Goal: Information Seeking & Learning: Learn about a topic

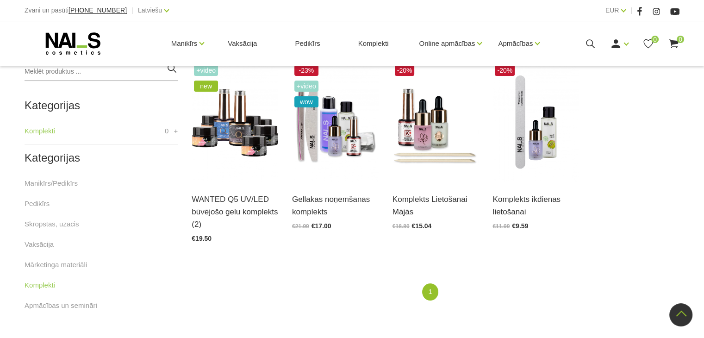
scroll to position [224, 0]
click at [425, 113] on img at bounding box center [435, 121] width 87 height 119
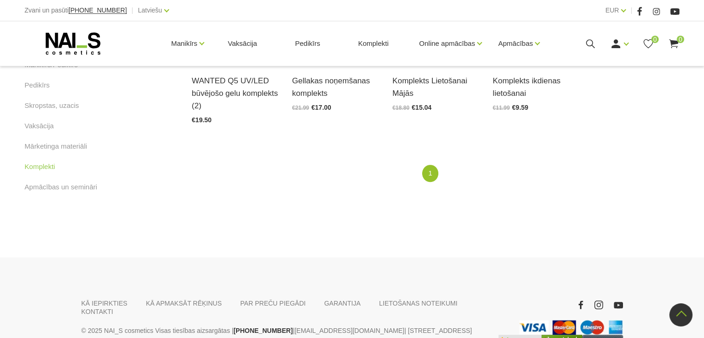
scroll to position [342, 0]
click at [46, 141] on link "Mārketinga materiāli" at bounding box center [56, 146] width 62 height 11
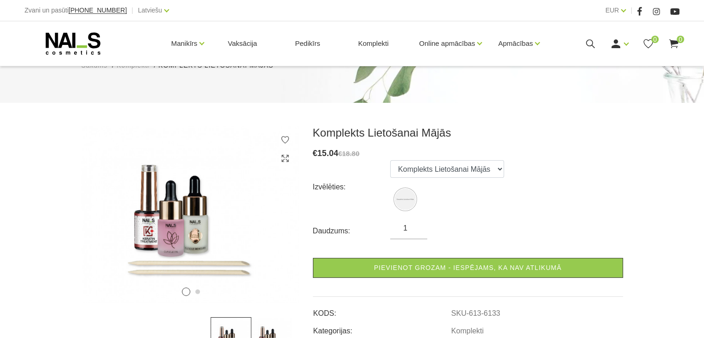
scroll to position [68, 0]
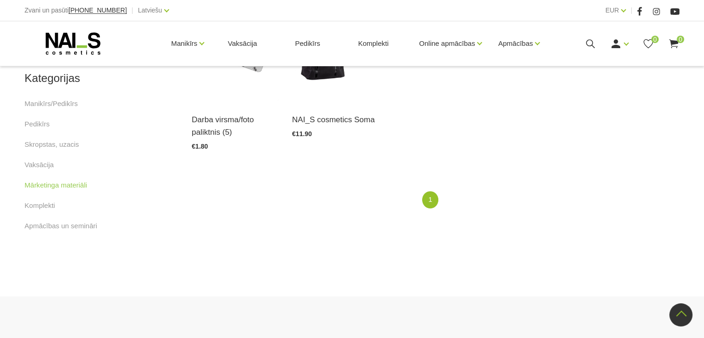
scroll to position [307, 0]
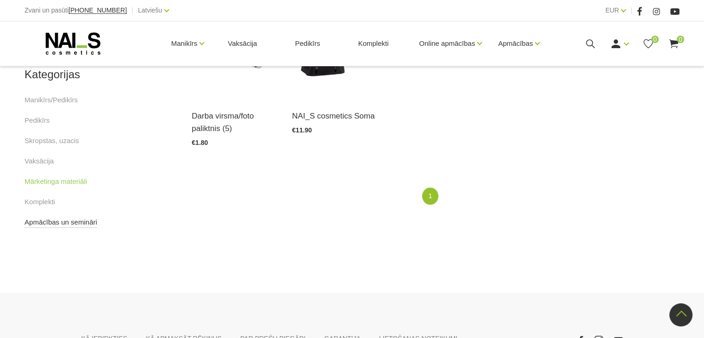
click at [71, 223] on link "Apmācības un semināri" at bounding box center [61, 221] width 73 height 11
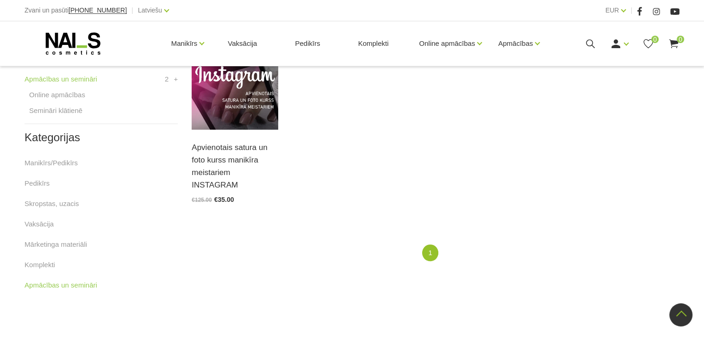
scroll to position [278, 0]
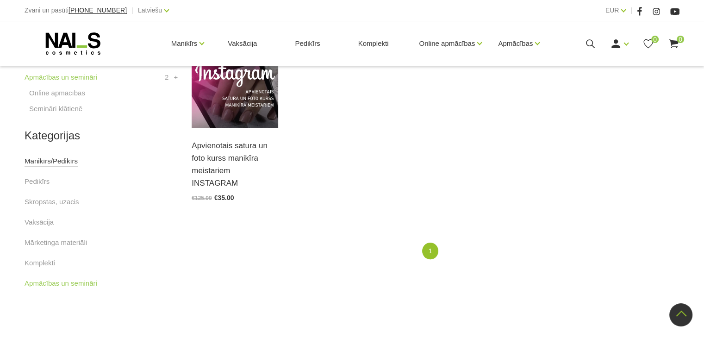
click at [48, 165] on link "Manikīrs/Pedikīrs" at bounding box center [51, 160] width 53 height 11
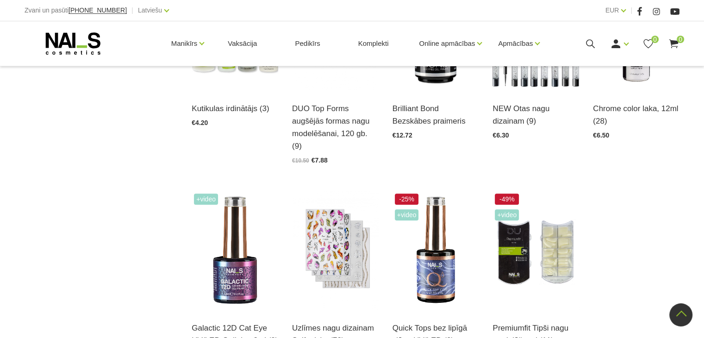
scroll to position [929, 0]
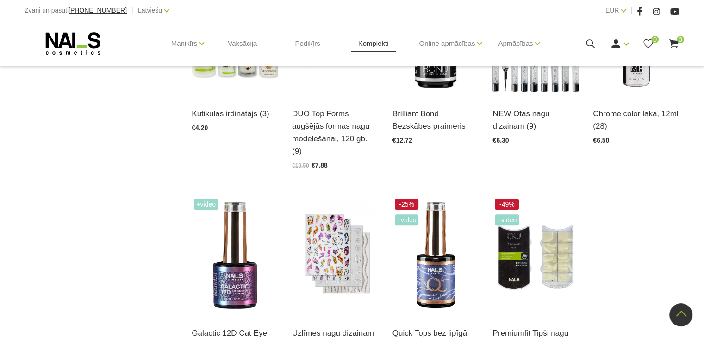
click at [387, 46] on link "Komplekti" at bounding box center [373, 43] width 45 height 44
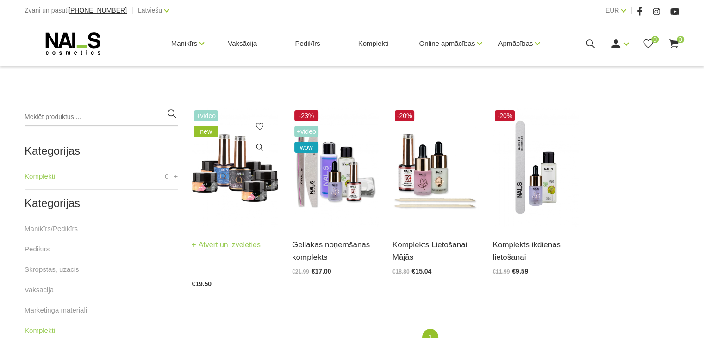
scroll to position [179, 0]
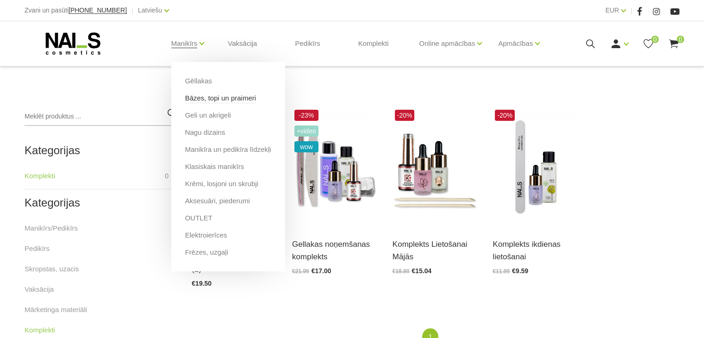
click at [194, 100] on link "Bāzes, topi un praimeri" at bounding box center [220, 98] width 71 height 10
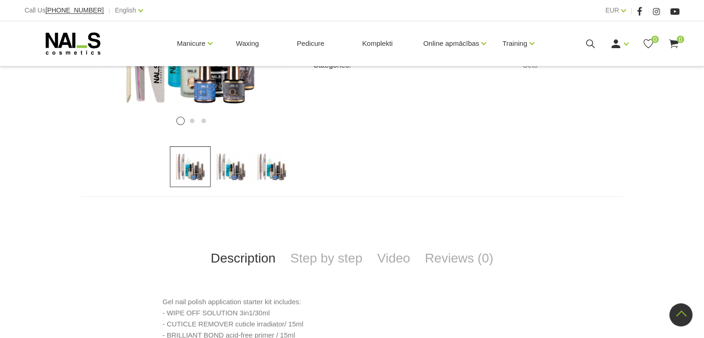
scroll to position [240, 0]
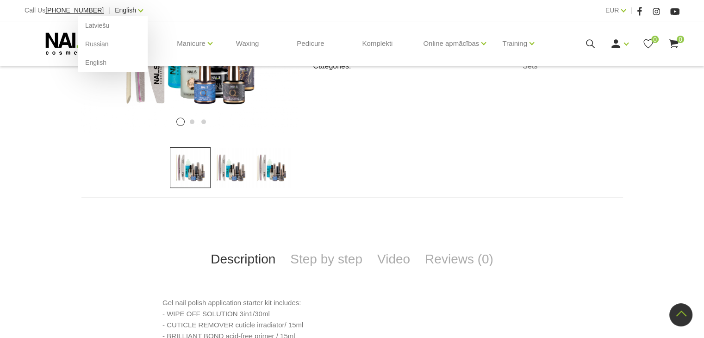
click at [118, 7] on link "English" at bounding box center [125, 10] width 21 height 11
click at [97, 20] on link "Latviešu" at bounding box center [112, 25] width 69 height 19
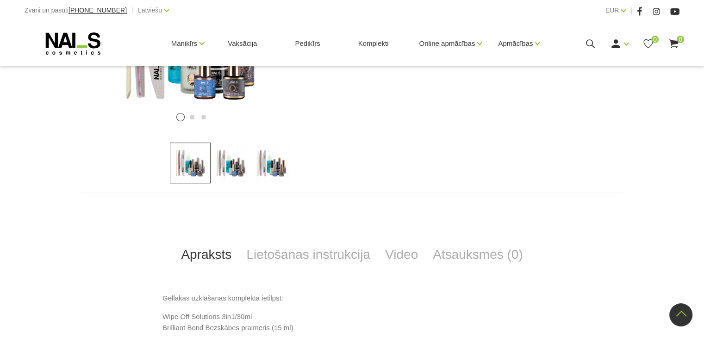
scroll to position [244, 0]
click at [229, 161] on img at bounding box center [230, 162] width 41 height 41
click at [184, 167] on img at bounding box center [190, 162] width 41 height 41
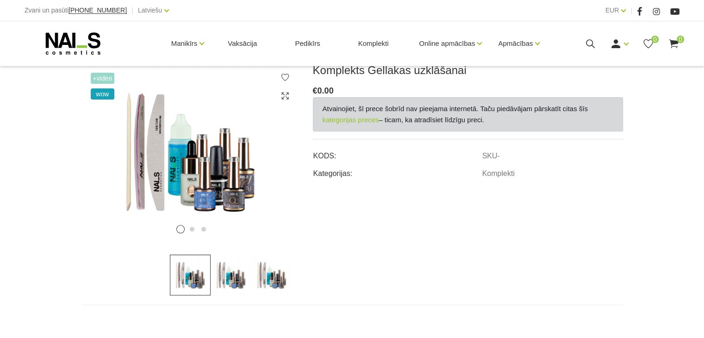
scroll to position [133, 0]
click at [235, 271] on img at bounding box center [230, 274] width 41 height 41
click at [278, 282] on img at bounding box center [271, 274] width 41 height 41
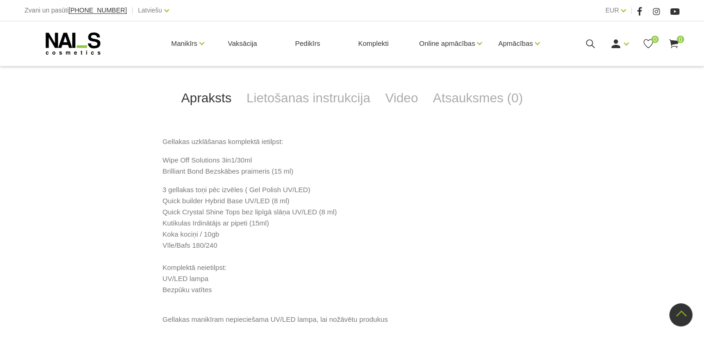
scroll to position [397, 0]
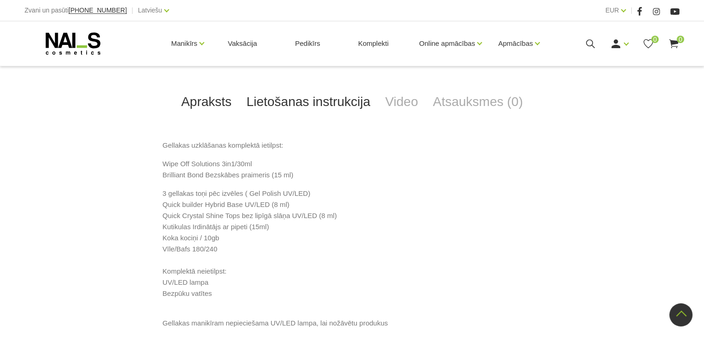
click at [335, 107] on link "Lietošanas instrukcija" at bounding box center [308, 102] width 139 height 31
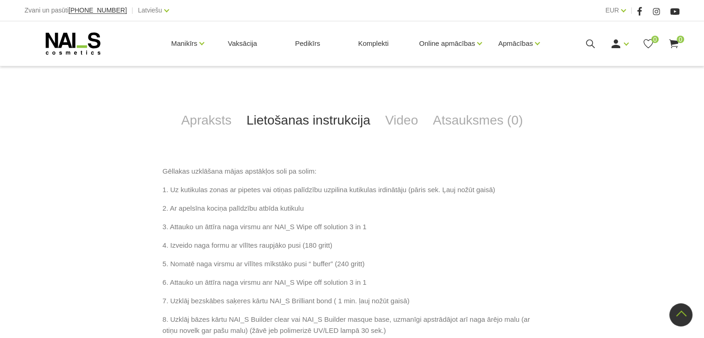
scroll to position [377, 0]
click at [222, 119] on link "Apraksts" at bounding box center [205, 121] width 65 height 31
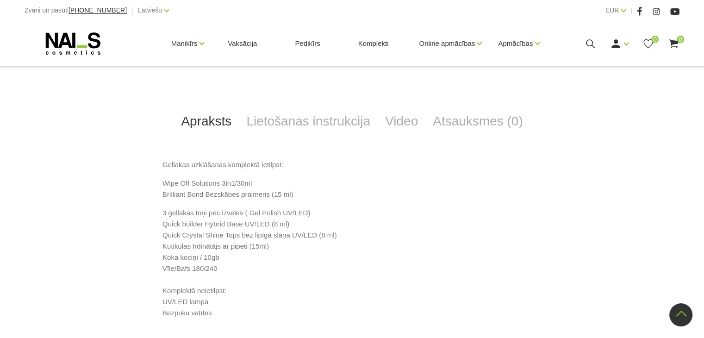
scroll to position [389, 0]
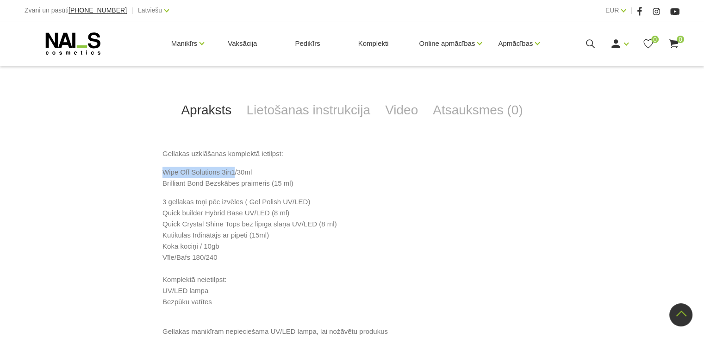
drag, startPoint x: 161, startPoint y: 174, endPoint x: 235, endPoint y: 173, distance: 73.1
copy p "Wipe Off Solutions 3in1"
drag, startPoint x: 161, startPoint y: 234, endPoint x: 267, endPoint y: 234, distance: 106.4
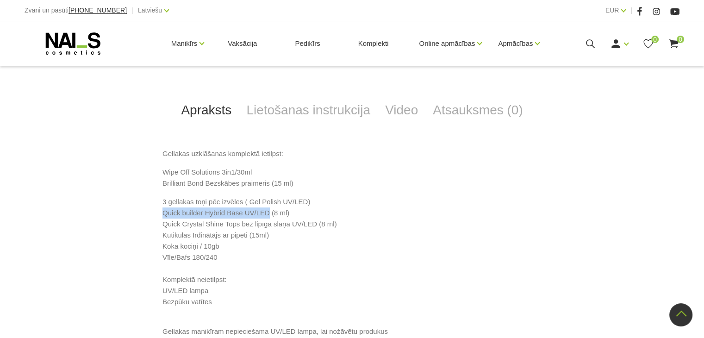
copy p "Quick builder Hybrid Base UV/LED"
click at [350, 189] on p "Wipe Off Solutions 3in1/30ml Brilliant Bond Bezskābes praimeris (15 ml)" at bounding box center [351, 178] width 379 height 22
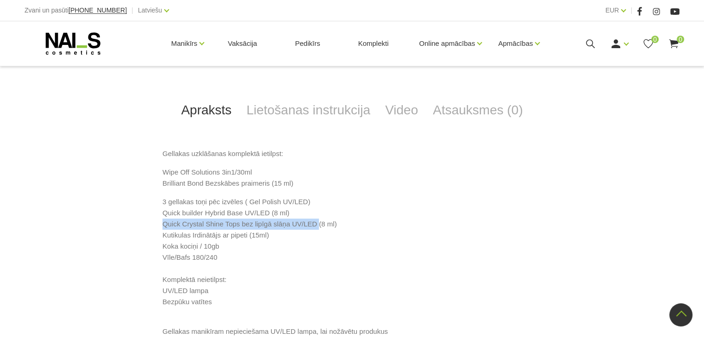
drag, startPoint x: 314, startPoint y: 258, endPoint x: 163, endPoint y: 254, distance: 150.4
click at [163, 254] on p "3 gellakas toņi pēc izvēles ( Gel Polish UV/LED) Quick builder Hybrid Base UV/L…" at bounding box center [351, 257] width 379 height 122
copy p "Quick Crystal Shine Tops bez lipīgā slāņa UV/LED"
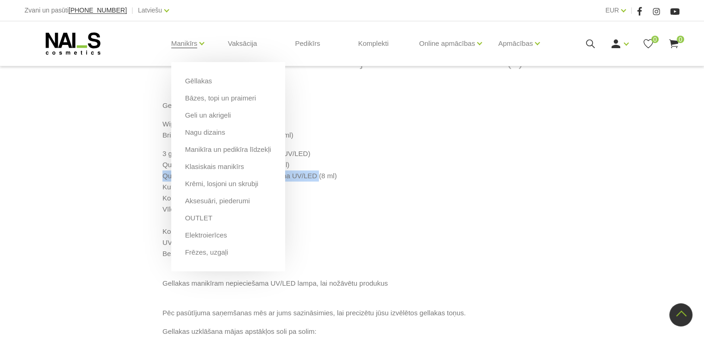
scroll to position [437, 0]
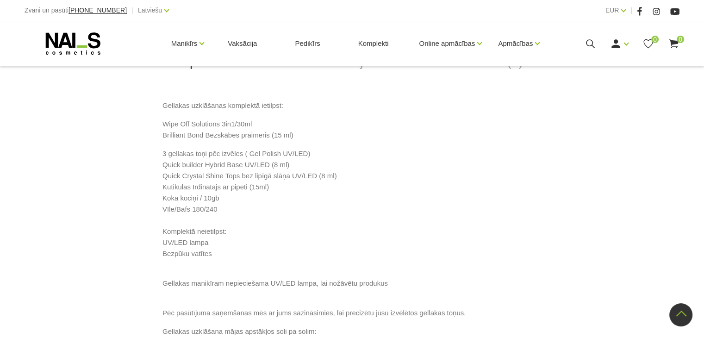
drag, startPoint x: 154, startPoint y: 232, endPoint x: 247, endPoint y: 229, distance: 93.0
copy p "Kutikulas Irdinātājs ar pipeti"
click at [324, 270] on p "3 gellakas toņi pēc izvēles ( Gel Polish UV/LED) Quick builder Hybrid Base UV/L…" at bounding box center [351, 209] width 379 height 122
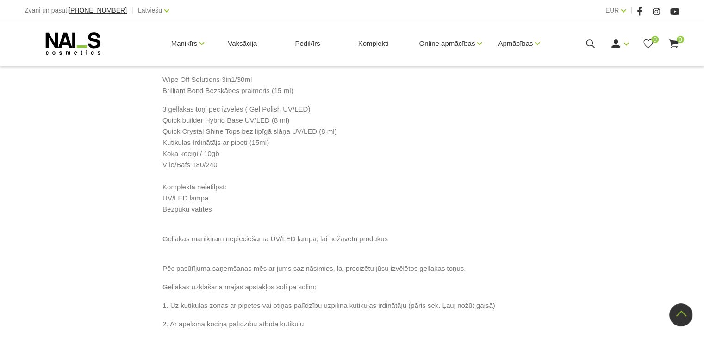
scroll to position [481, 0]
drag, startPoint x: 162, startPoint y: 207, endPoint x: 198, endPoint y: 207, distance: 35.6
click at [198, 207] on p "3 gellakas toņi pēc izvēles ( Gel Polish UV/LED) Quick builder Hybrid Base UV/L…" at bounding box center [351, 165] width 379 height 122
copy p "Koka kociņi"
click at [222, 226] on p "3 gellakas toņi pēc izvēles ( Gel Polish UV/LED) Quick builder Hybrid Base UV/L…" at bounding box center [351, 165] width 379 height 122
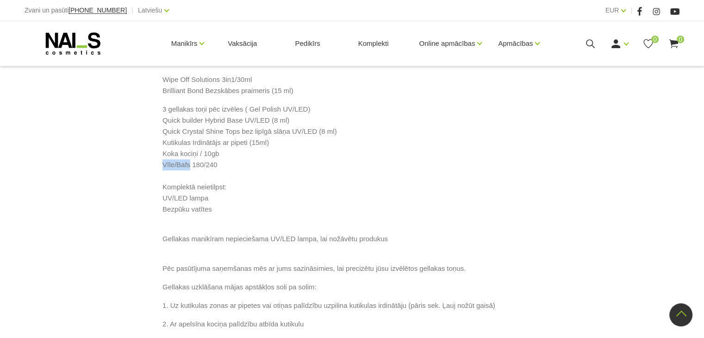
drag, startPoint x: 161, startPoint y: 229, endPoint x: 188, endPoint y: 230, distance: 27.3
copy p "Vīle/Bafs"
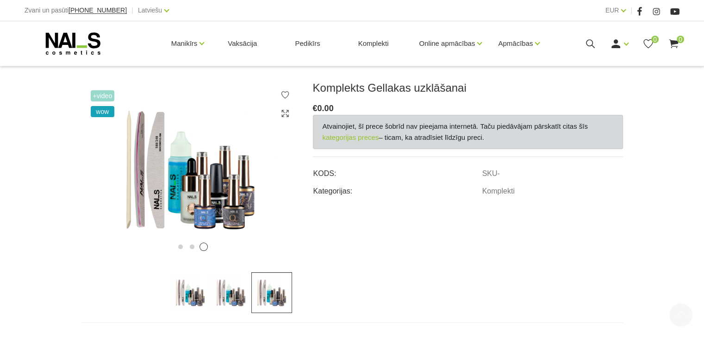
scroll to position [115, 0]
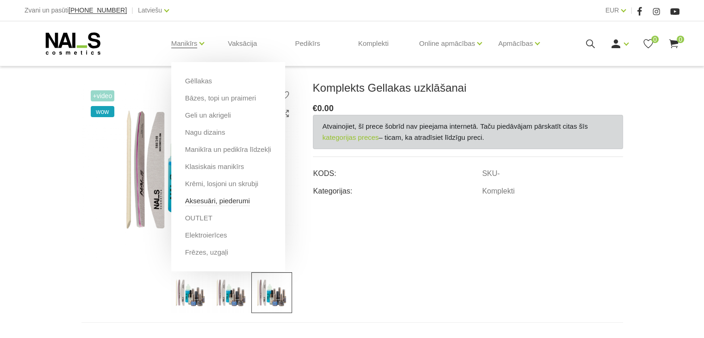
click at [205, 204] on link "Aksesuāri, piederumi" at bounding box center [217, 201] width 65 height 10
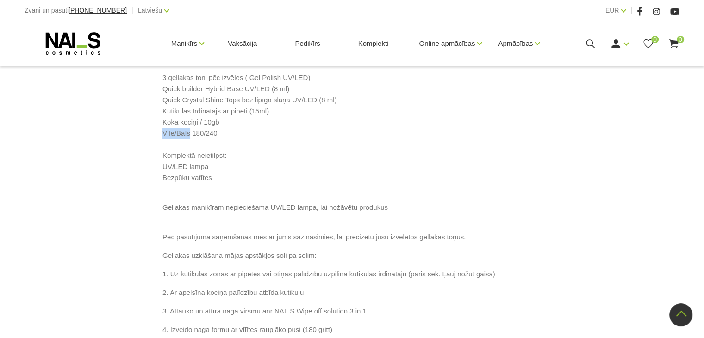
scroll to position [513, 0]
click at [328, 194] on p "3 gellakas toņi pēc izvēles ( Gel Polish UV/LED) Quick builder Hybrid Base UV/L…" at bounding box center [351, 133] width 379 height 122
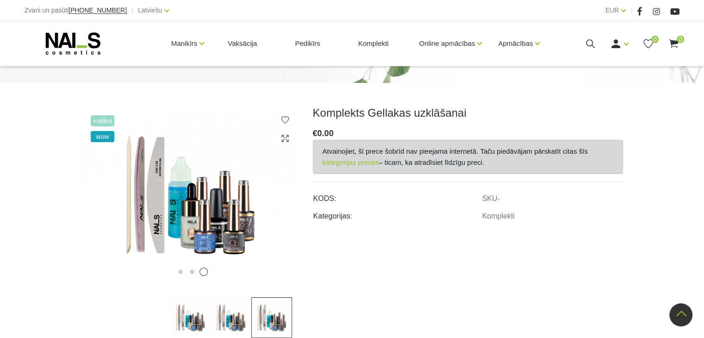
scroll to position [66, 0]
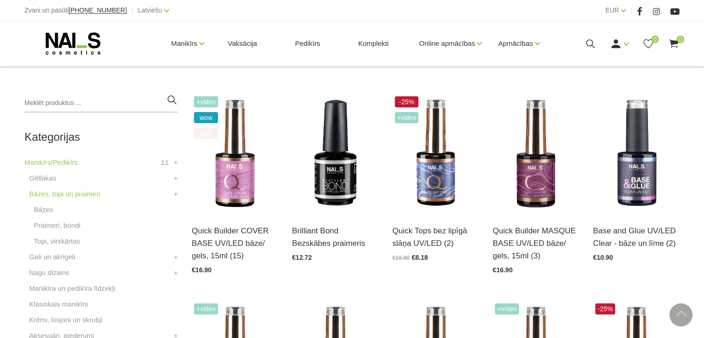
scroll to position [193, 0]
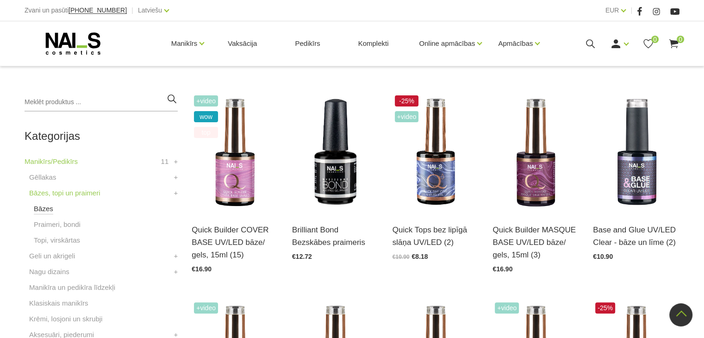
click at [47, 205] on link "Bāzes" at bounding box center [43, 208] width 19 height 11
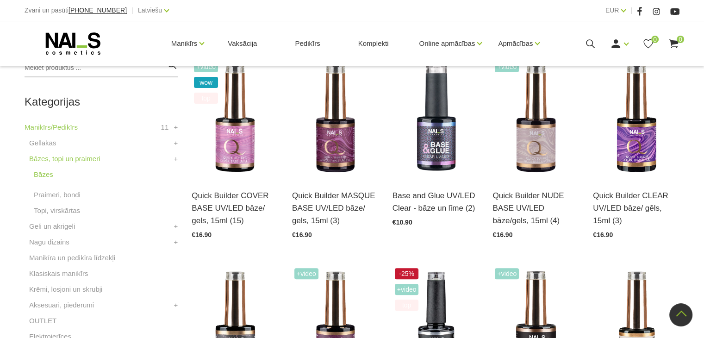
scroll to position [227, 0]
click at [66, 192] on link "Praimeri, bondi" at bounding box center [57, 195] width 47 height 11
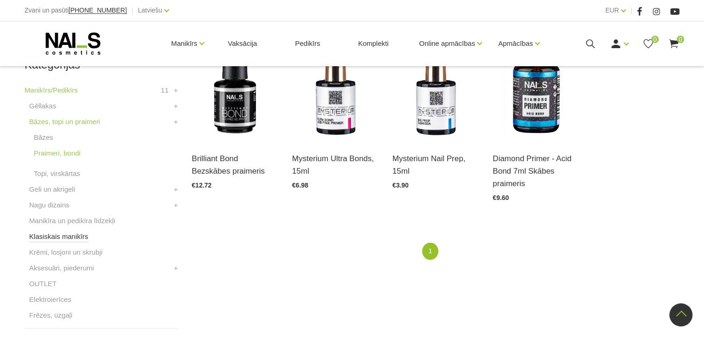
scroll to position [268, 0]
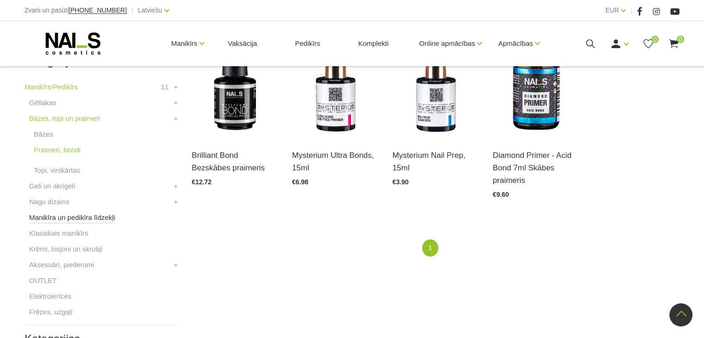
click at [59, 221] on link "Manikīra un pedikīra līdzekļi" at bounding box center [72, 217] width 86 height 11
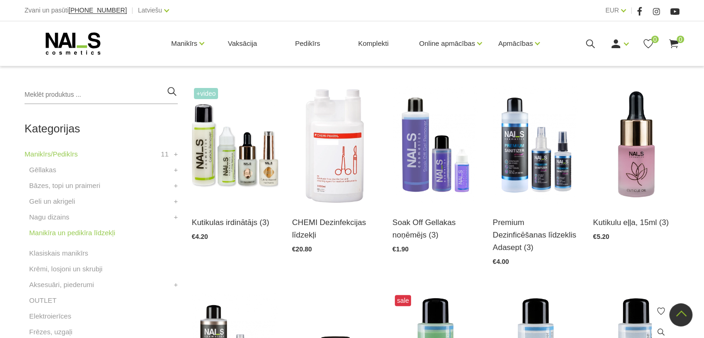
scroll to position [200, 0]
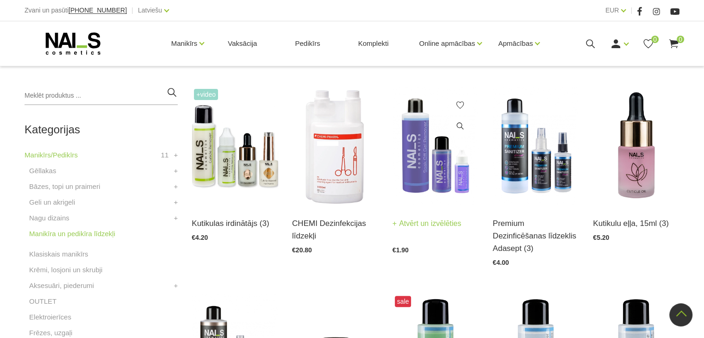
click at [427, 170] on img at bounding box center [435, 146] width 87 height 119
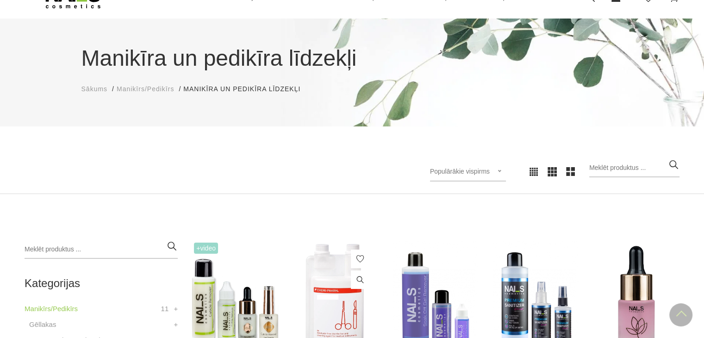
scroll to position [34, 0]
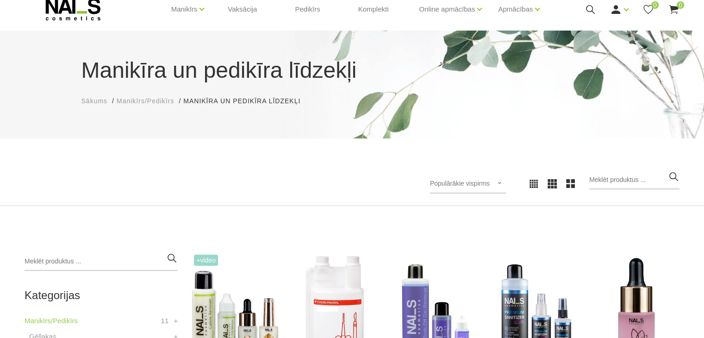
click at [585, 11] on icon at bounding box center [590, 10] width 12 height 12
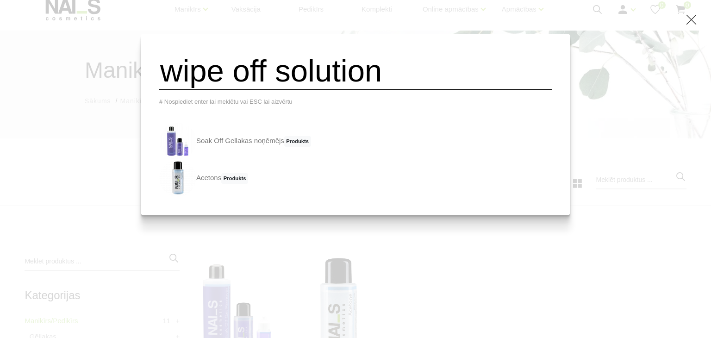
type input "wipe off solution"
click at [233, 241] on div "wipe off solution # Nospiediet enter lai meklētu vai ESC lai aizvērtu Soak Off …" at bounding box center [355, 169] width 711 height 338
click at [147, 155] on div "wipe off solution # Nospiediet enter lai meklētu vai ESC lai aizvērtu Soak Off …" at bounding box center [355, 169] width 711 height 338
drag, startPoint x: 437, startPoint y: 80, endPoint x: 120, endPoint y: 119, distance: 318.8
click at [120, 119] on div "wipe off solution # Nospiediet enter lai meklētu vai ESC lai aizvērtu Soak Off …" at bounding box center [355, 169] width 711 height 338
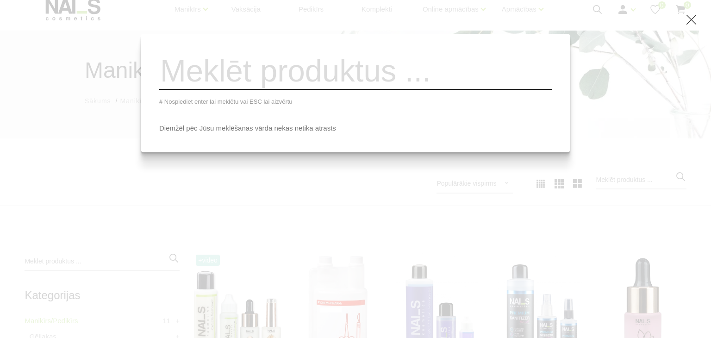
click at [204, 201] on div "# Nospiediet enter lai meklētu vai ESC lai aizvērtu Diemžēl pēc Jūsu meklēšanas…" at bounding box center [355, 169] width 711 height 338
click at [694, 15] on icon at bounding box center [691, 20] width 12 height 12
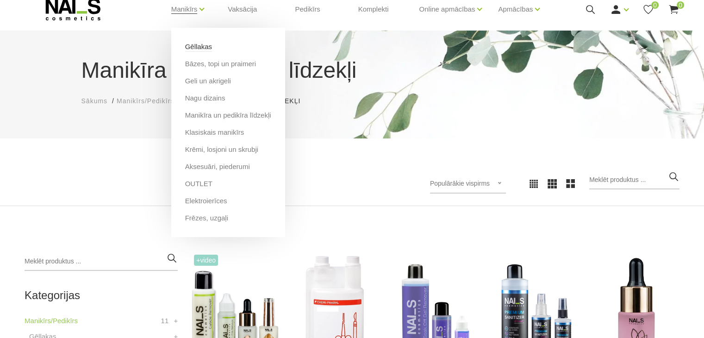
click at [204, 44] on link "Gēllakas" at bounding box center [198, 47] width 27 height 10
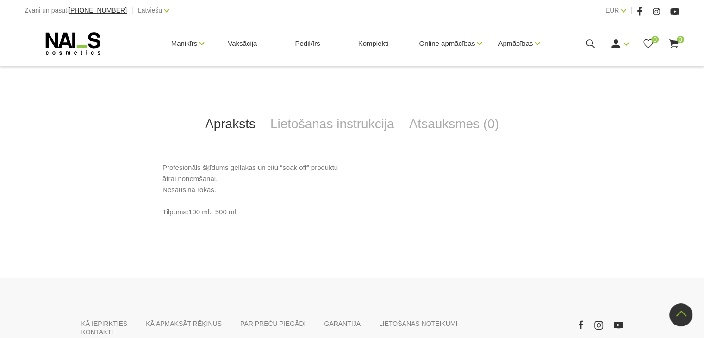
scroll to position [371, 0]
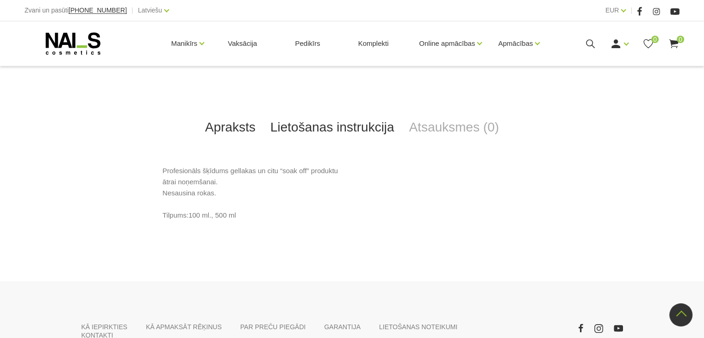
click at [334, 119] on link "Lietošanas instrukcija" at bounding box center [332, 127] width 139 height 31
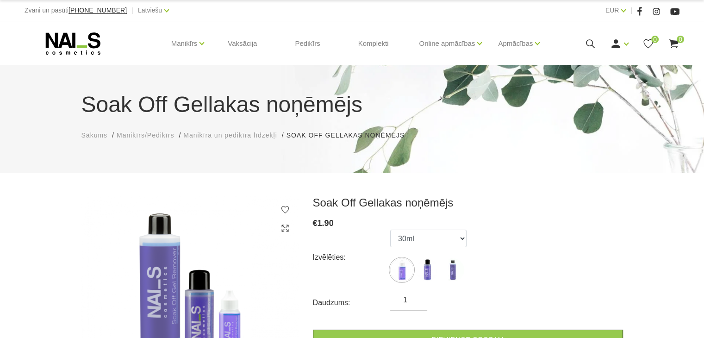
scroll to position [119, 0]
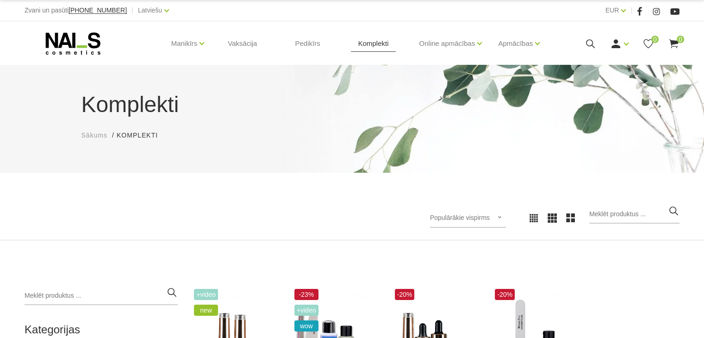
click at [383, 37] on link "Komplekti" at bounding box center [373, 43] width 45 height 44
click at [378, 43] on link "Komplekti" at bounding box center [373, 43] width 45 height 44
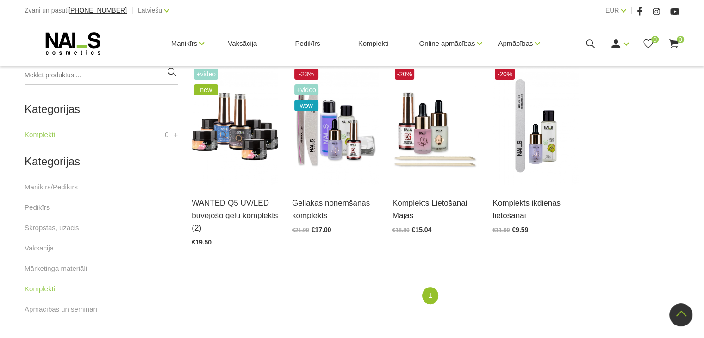
scroll to position [223, 0]
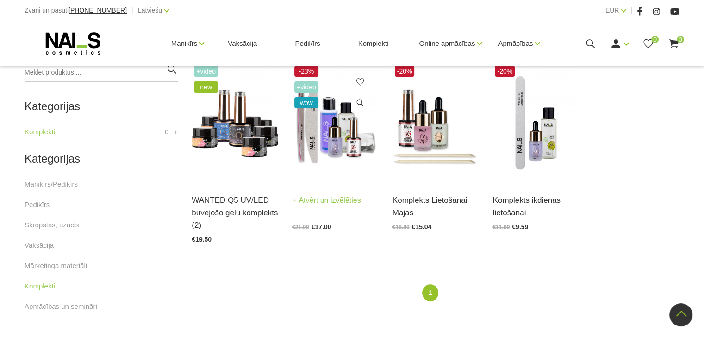
click at [347, 130] on img at bounding box center [335, 122] width 87 height 119
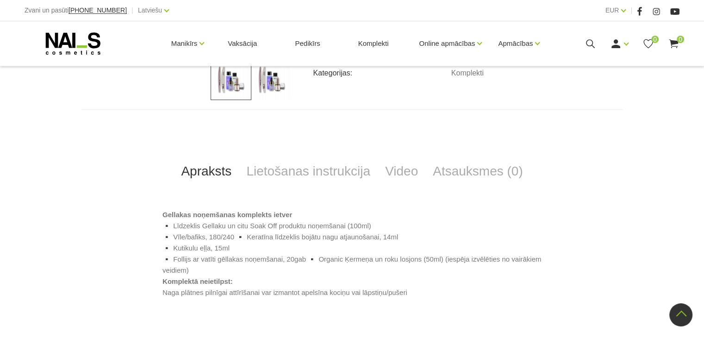
scroll to position [328, 0]
click at [311, 173] on link "Lietošanas instrukcija" at bounding box center [308, 171] width 139 height 31
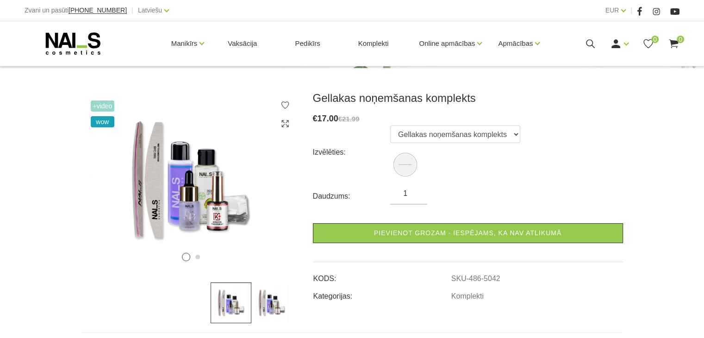
scroll to position [127, 0]
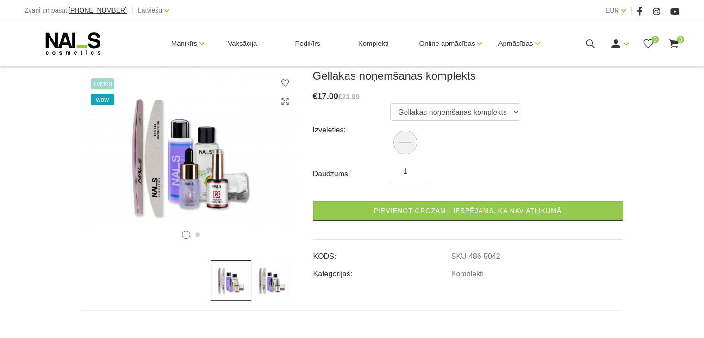
click at [266, 282] on img at bounding box center [271, 280] width 41 height 41
click at [233, 276] on img at bounding box center [230, 280] width 41 height 41
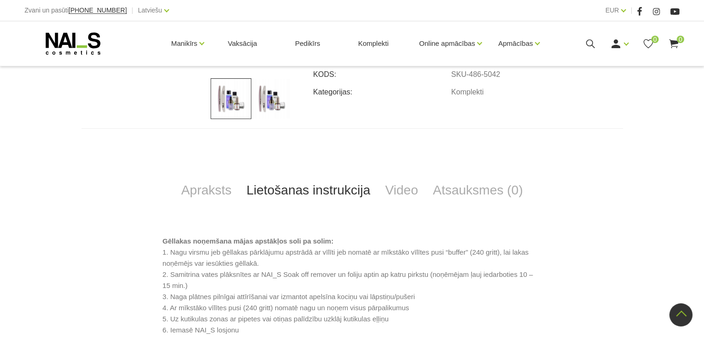
scroll to position [308, 0]
click at [212, 195] on link "Apraksts" at bounding box center [205, 190] width 65 height 31
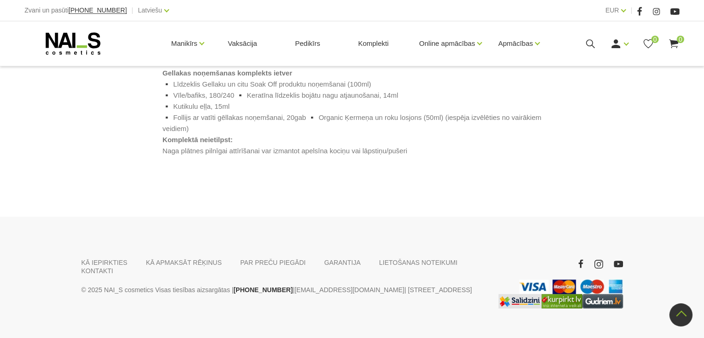
scroll to position [402, 0]
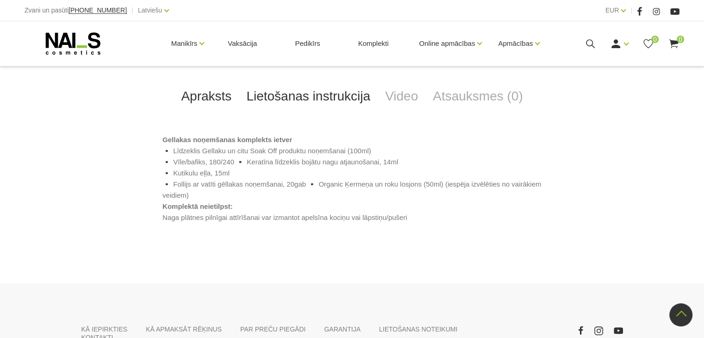
click at [283, 96] on link "Lietošanas instrukcija" at bounding box center [308, 96] width 139 height 31
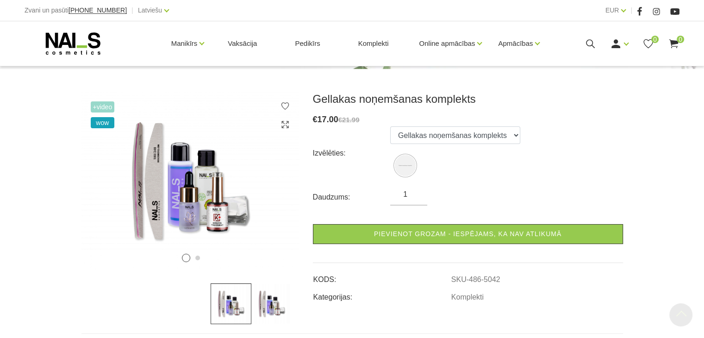
scroll to position [80, 0]
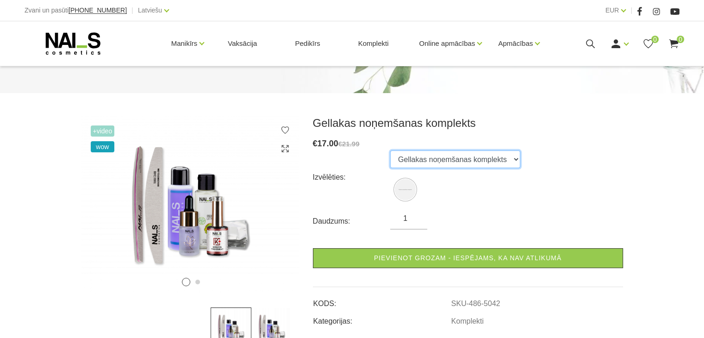
click at [442, 155] on select "Gellakas noņemšanas komplekts" at bounding box center [455, 159] width 130 height 18
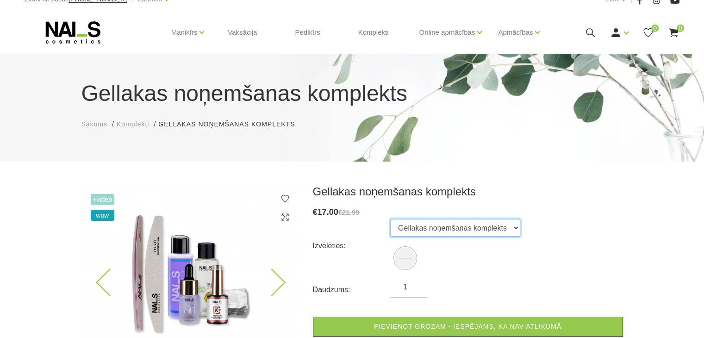
scroll to position [9, 0]
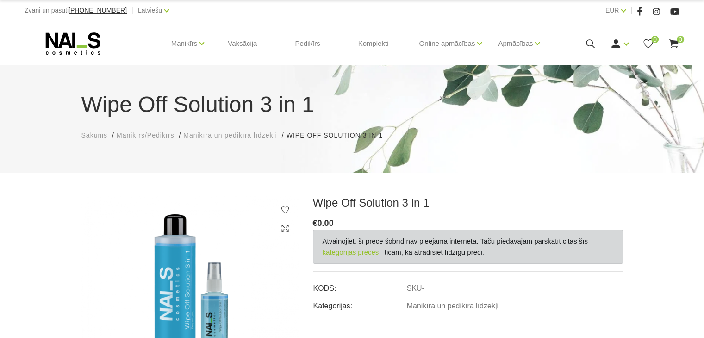
click at [593, 43] on icon at bounding box center [590, 44] width 12 height 12
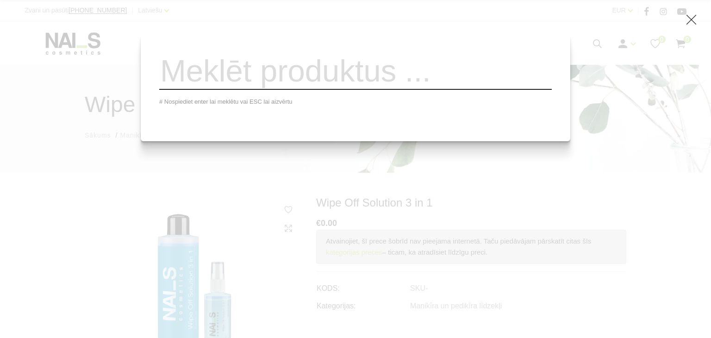
paste input "Quick builder Hybrid Base UV/LED"
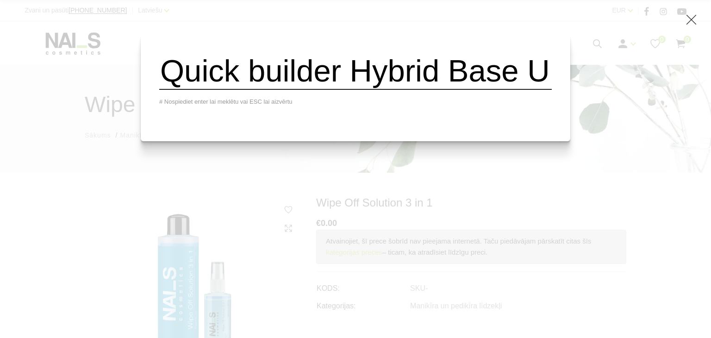
scroll to position [0, 119]
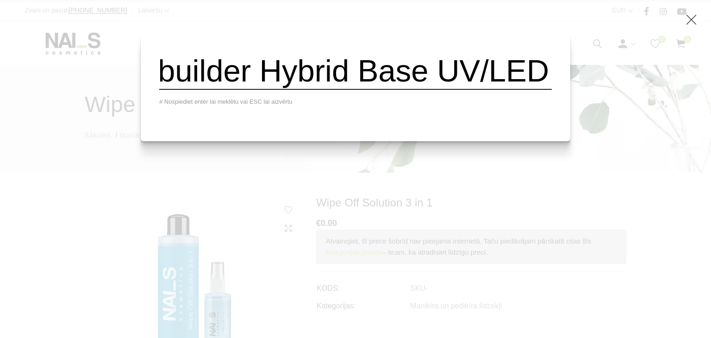
type input "Quick builder Hybrid Base UV/LED"
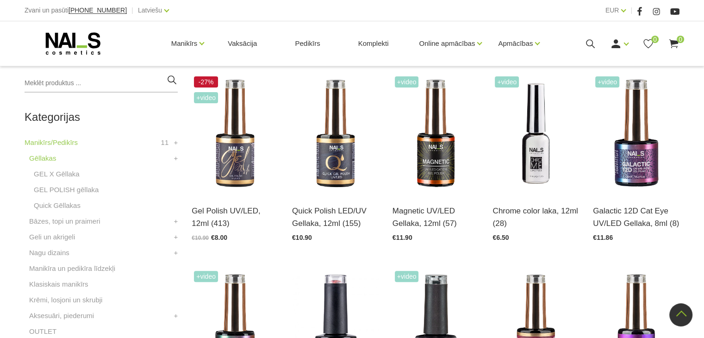
scroll to position [204, 0]
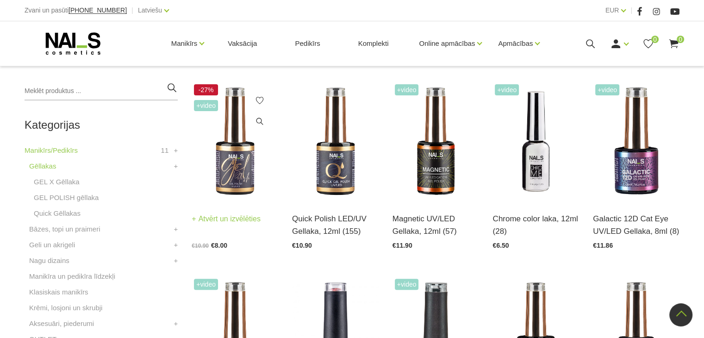
click at [245, 188] on img at bounding box center [235, 141] width 87 height 119
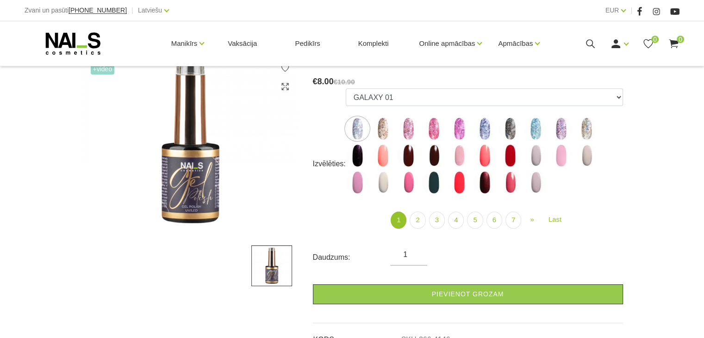
scroll to position [141, 0]
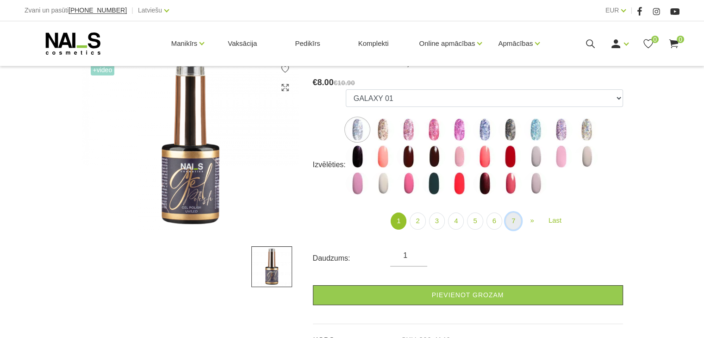
click at [519, 221] on link "7" at bounding box center [513, 220] width 16 height 17
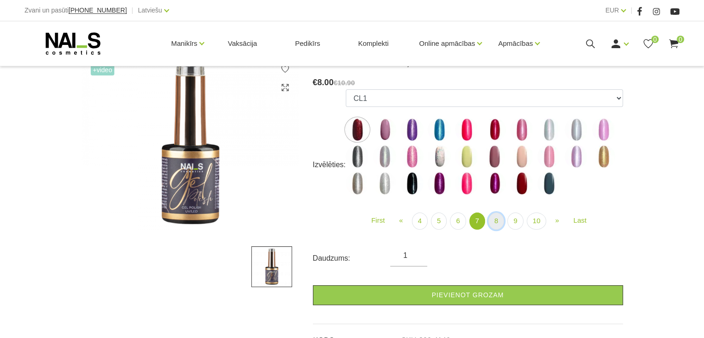
click at [493, 223] on link "8" at bounding box center [496, 220] width 16 height 17
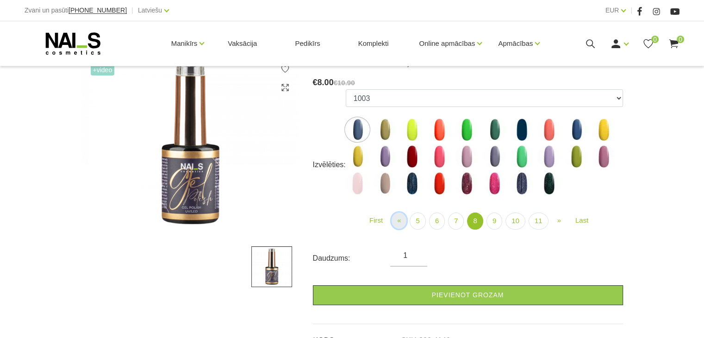
click at [403, 223] on link "« Prev" at bounding box center [398, 220] width 15 height 16
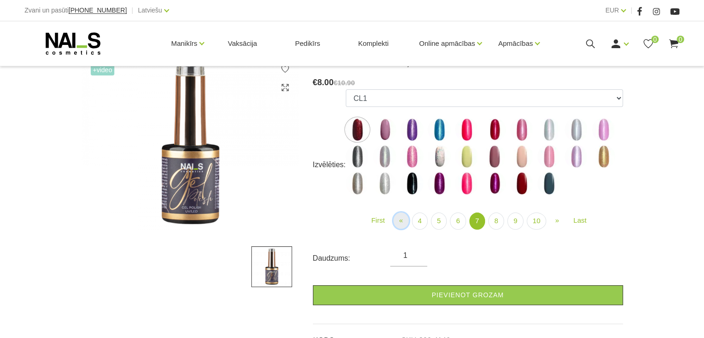
click at [402, 221] on span "«" at bounding box center [401, 220] width 4 height 8
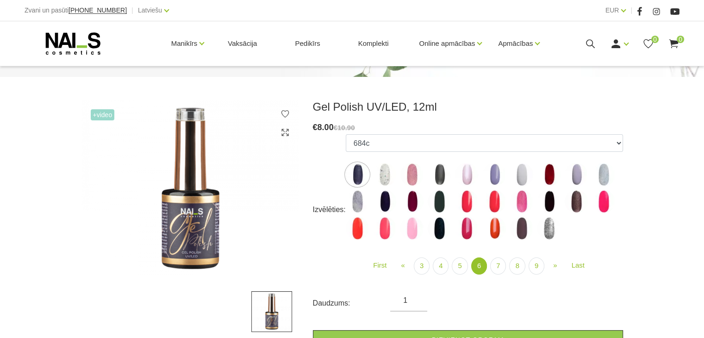
scroll to position [96, 0]
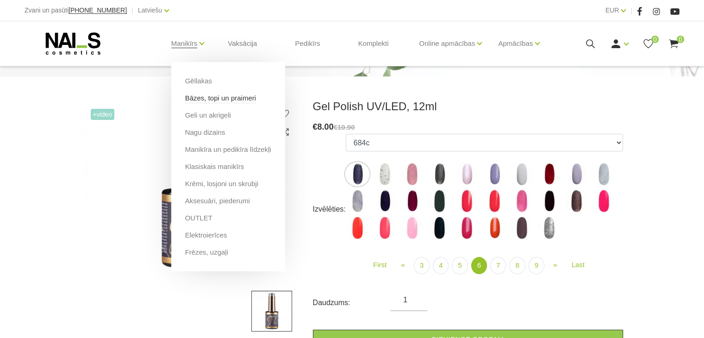
click at [214, 102] on link "Bāzes, topi un praimeri" at bounding box center [220, 98] width 71 height 10
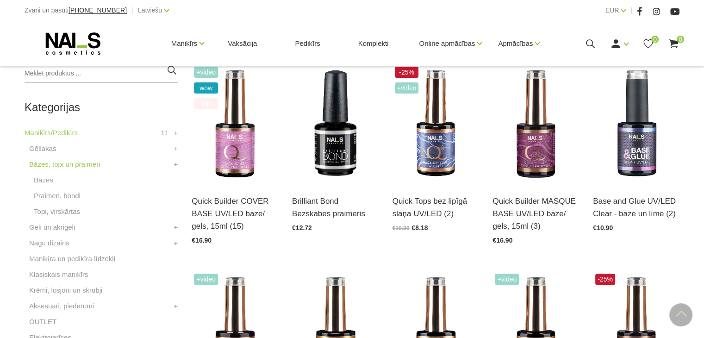
scroll to position [222, 0]
click at [42, 180] on link "Bāzes" at bounding box center [43, 179] width 19 height 11
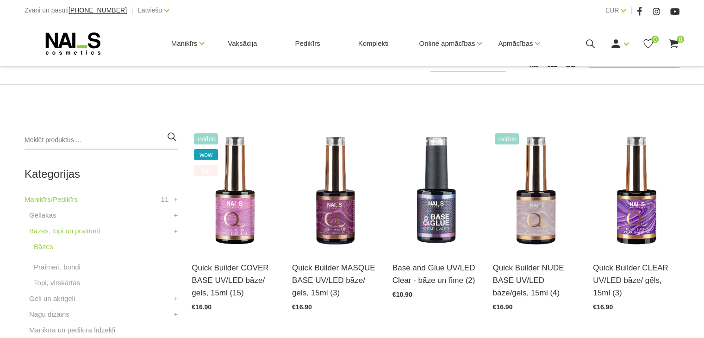
scroll to position [155, 0]
click at [372, 42] on link "Komplekti" at bounding box center [373, 43] width 45 height 44
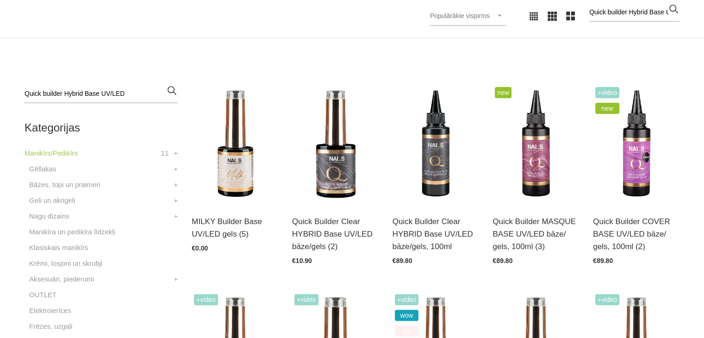
scroll to position [237, 0]
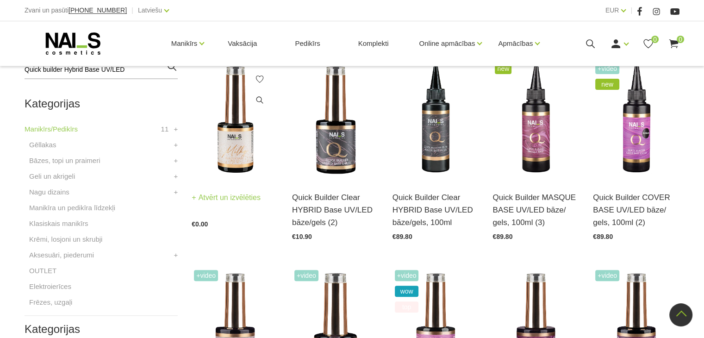
click at [254, 136] on img at bounding box center [235, 120] width 87 height 119
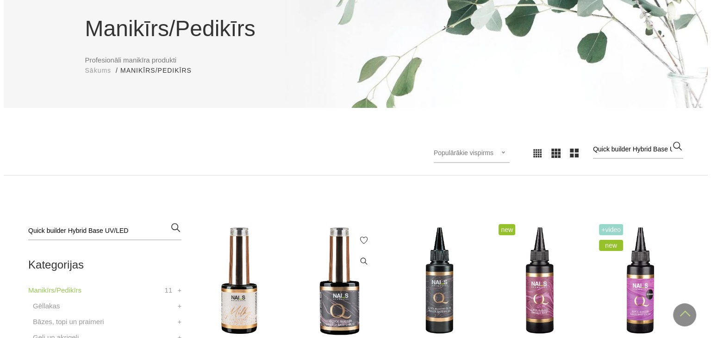
scroll to position [0, 0]
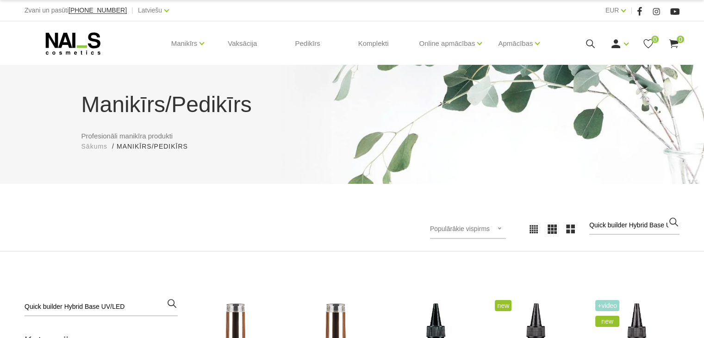
click at [589, 39] on use at bounding box center [590, 43] width 9 height 9
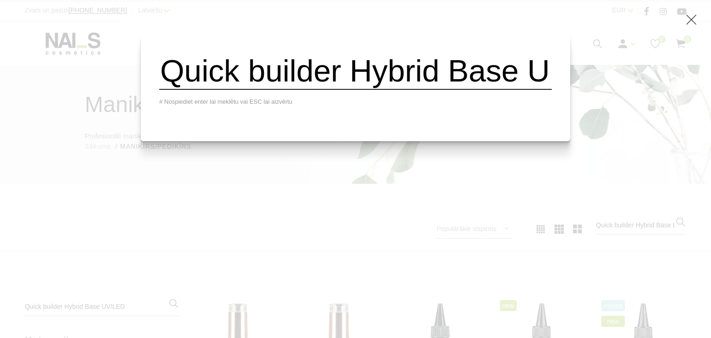
drag, startPoint x: 504, startPoint y: 71, endPoint x: 93, endPoint y: 90, distance: 411.7
click at [93, 90] on div "Quick builder Hybrid Base UV/LED # Nospiediet enter lai meklētu vai ESC lai aiz…" at bounding box center [355, 169] width 711 height 338
type input "se UV/LED"
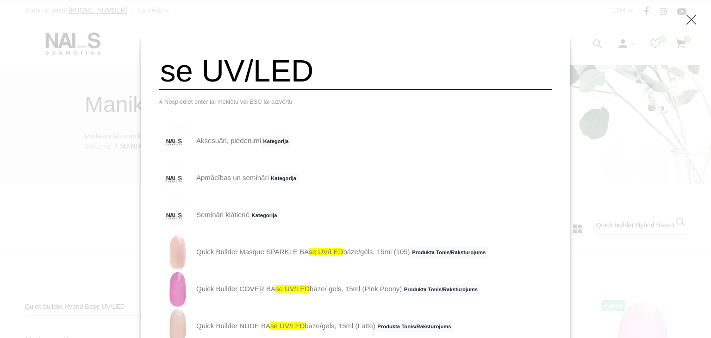
drag, startPoint x: 334, startPoint y: 76, endPoint x: 0, endPoint y: 57, distance: 335.0
click at [0, 57] on div "se UV/LED # Nospiediet enter lai meklētu vai ESC lai aizvērtu Aksesuāri, pieder…" at bounding box center [355, 169] width 711 height 338
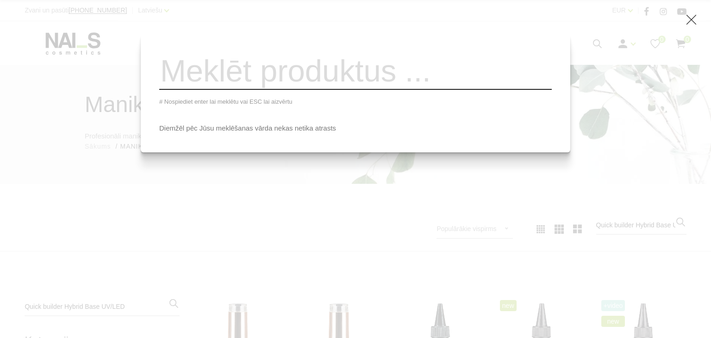
paste input "Quick Crystal Shine Tops bez lipīgā slāņa UV/LED"
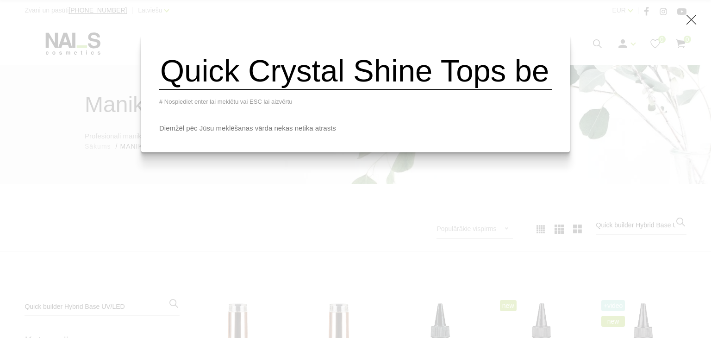
scroll to position [0, 325]
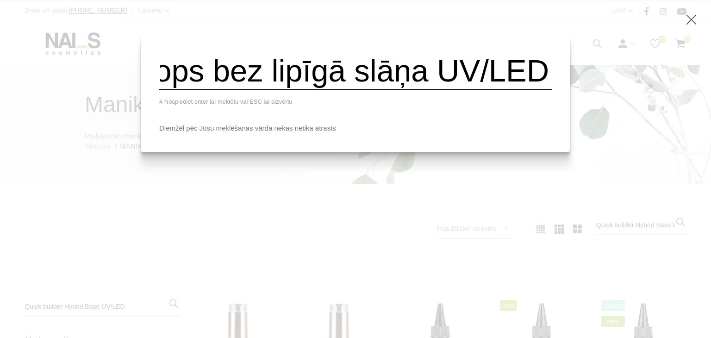
type input "Quick Crystal Shine Tops bez lipīgā slāņa UV/LED"
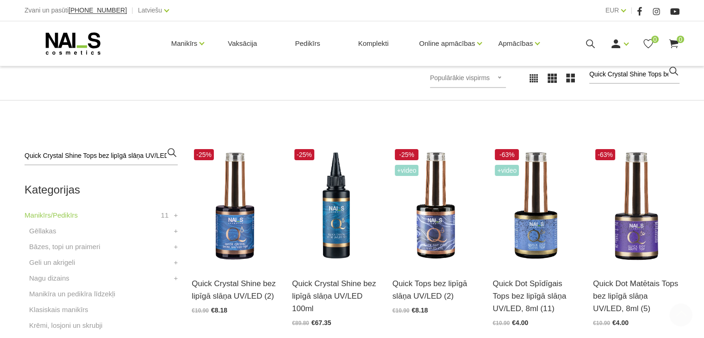
scroll to position [238, 0]
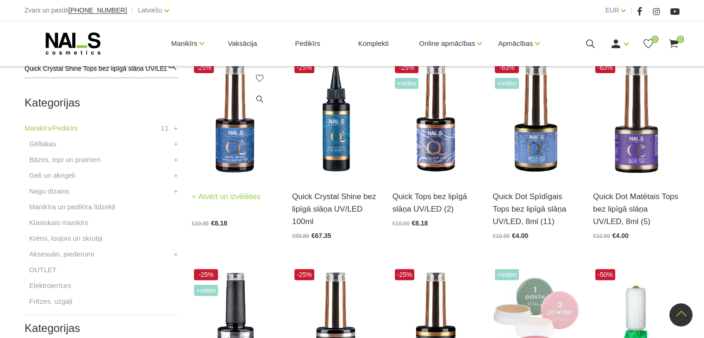
click at [238, 176] on img at bounding box center [235, 119] width 87 height 119
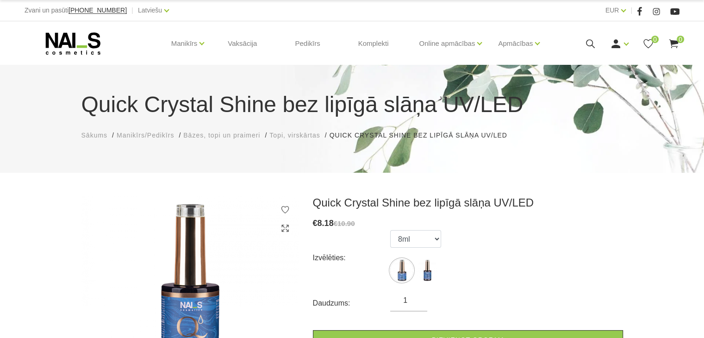
click at [597, 39] on div "Ienākt Reģistrēties 0 0" at bounding box center [613, 44] width 131 height 12
click at [589, 41] on icon at bounding box center [590, 44] width 12 height 12
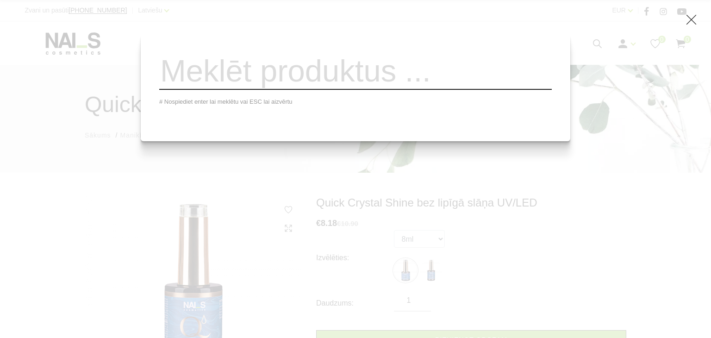
paste input "Kutikulas Irdinātājs ar pipeti"
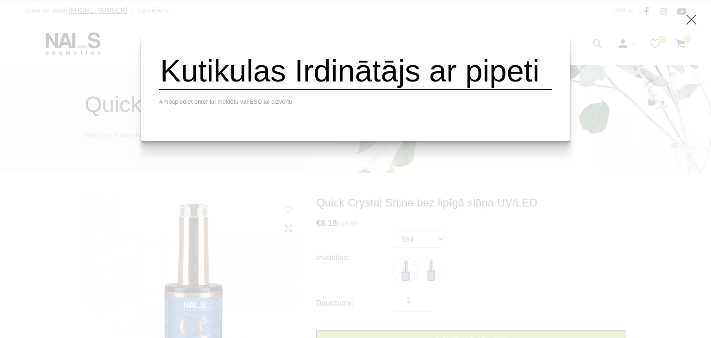
scroll to position [0, 30]
type input "Kutikulas Irdinātājs ar pipeti"
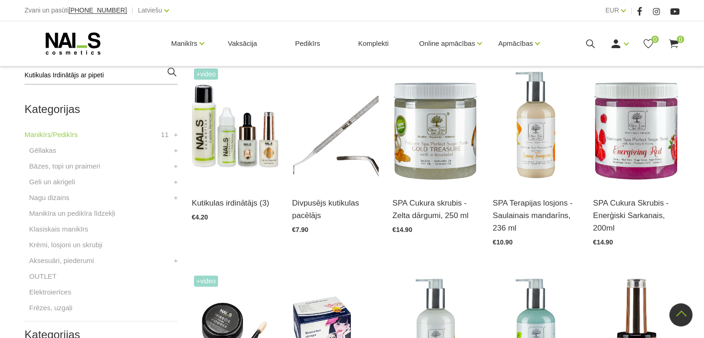
scroll to position [228, 0]
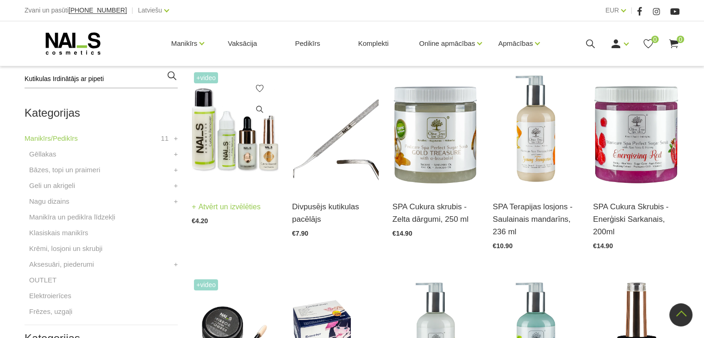
click at [238, 153] on img at bounding box center [235, 129] width 87 height 119
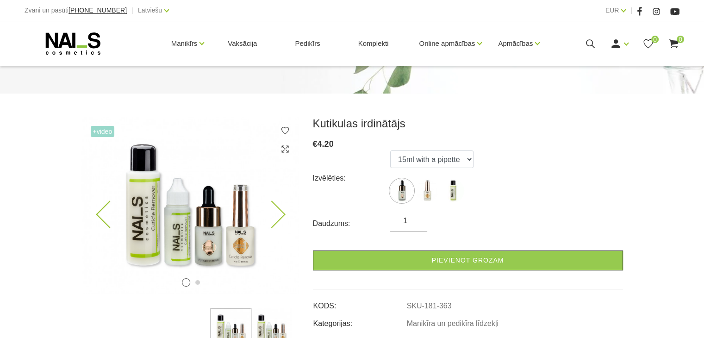
scroll to position [144, 0]
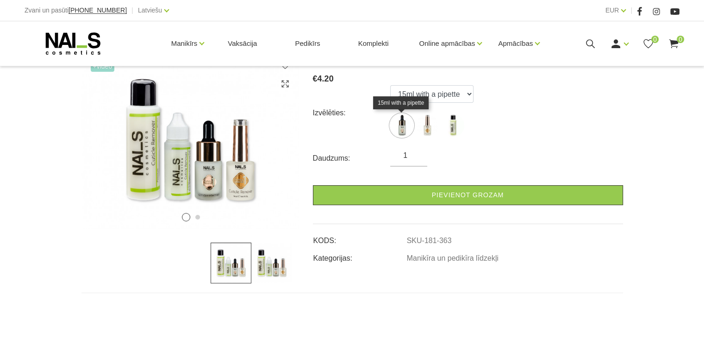
click at [399, 124] on img at bounding box center [401, 125] width 23 height 23
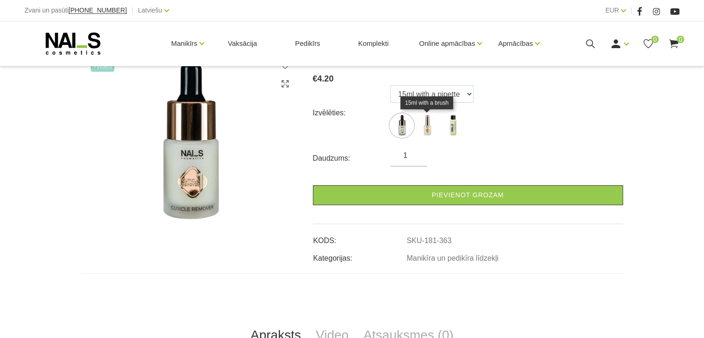
click at [424, 127] on img at bounding box center [426, 125] width 23 height 23
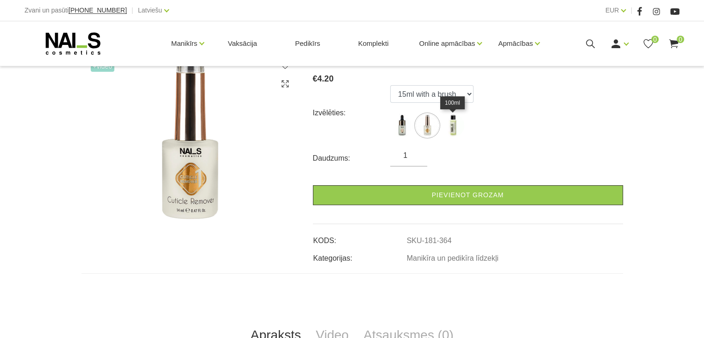
click at [450, 124] on img at bounding box center [452, 125] width 23 height 23
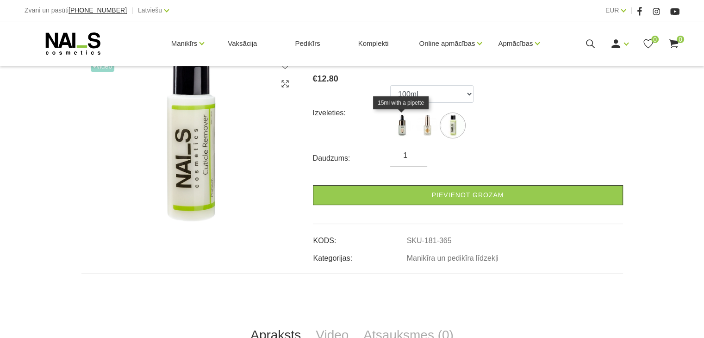
click at [399, 126] on img at bounding box center [401, 125] width 23 height 23
select select "363"
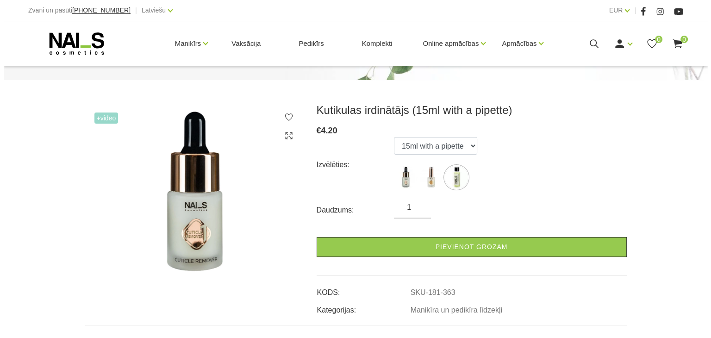
scroll to position [92, 0]
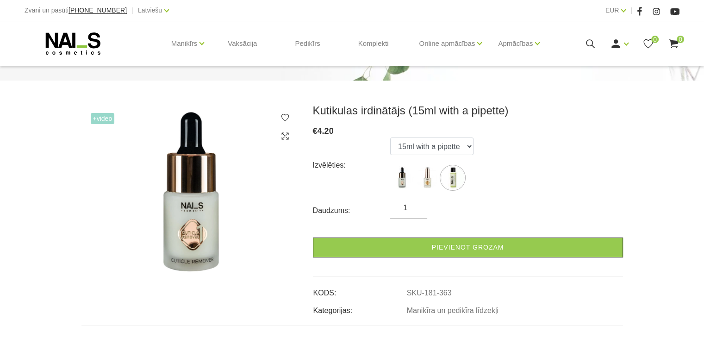
click at [589, 37] on div "Manikīrs Gēllakas Bāzes, topi un praimeri Geli un akrigeli Nagu dizains Manikīr…" at bounding box center [352, 43] width 655 height 44
click at [589, 43] on icon at bounding box center [590, 44] width 12 height 12
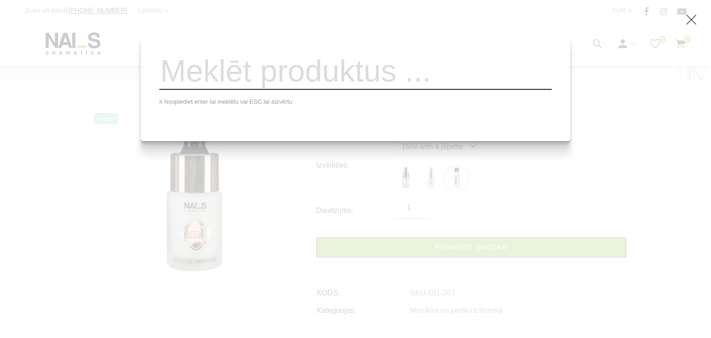
paste input "Koka kociņi"
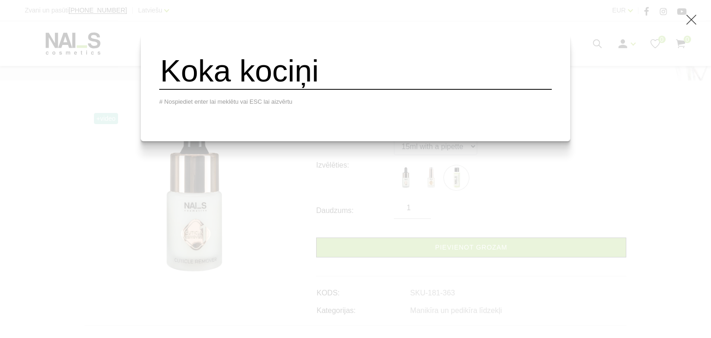
type input "Koka kociņi"
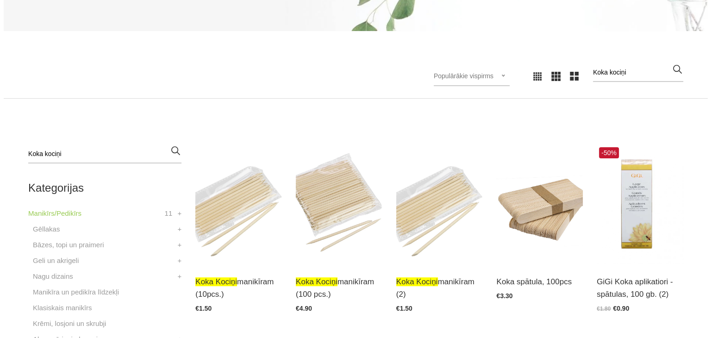
scroll to position [219, 0]
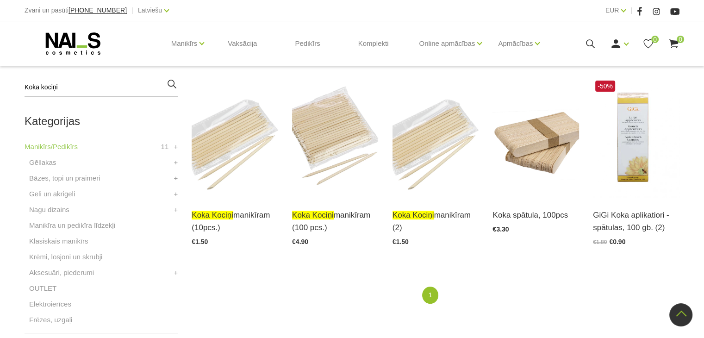
click at [589, 43] on icon at bounding box center [590, 44] width 12 height 12
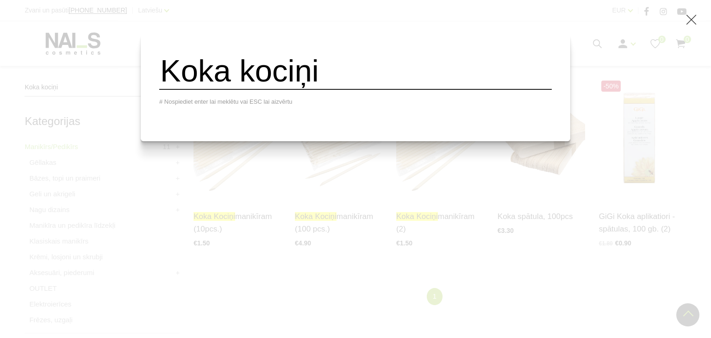
click at [427, 72] on input "Koka kociņi" at bounding box center [355, 70] width 392 height 37
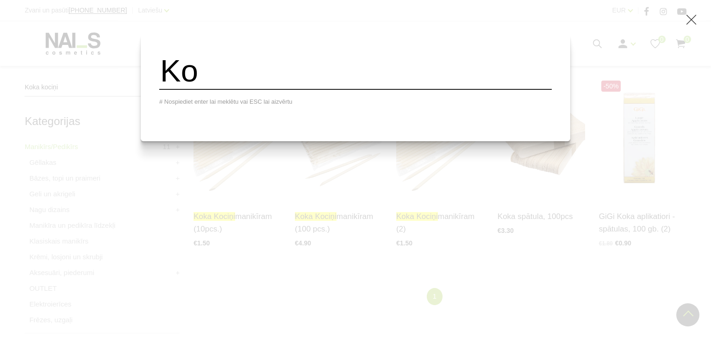
type input "K"
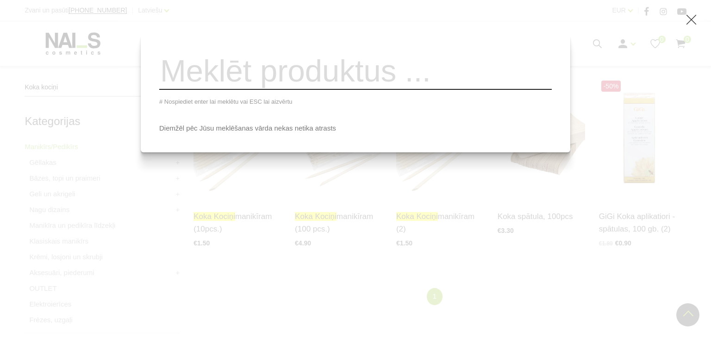
paste input "Vīle/Bafs"
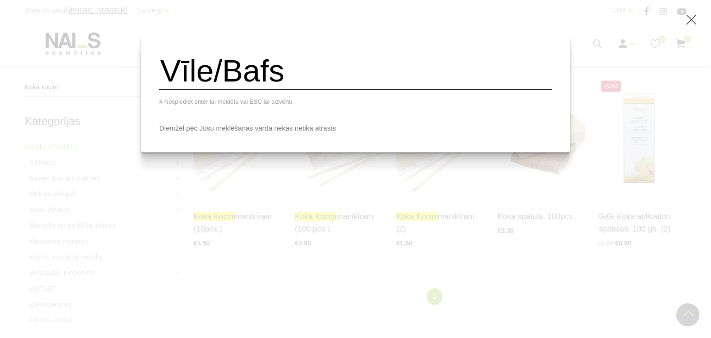
type input "Vīle/Bafs"
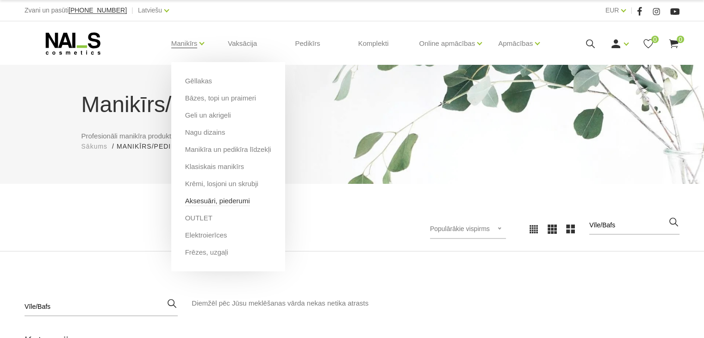
click at [201, 200] on link "Aksesuāri, piederumi" at bounding box center [217, 201] width 65 height 10
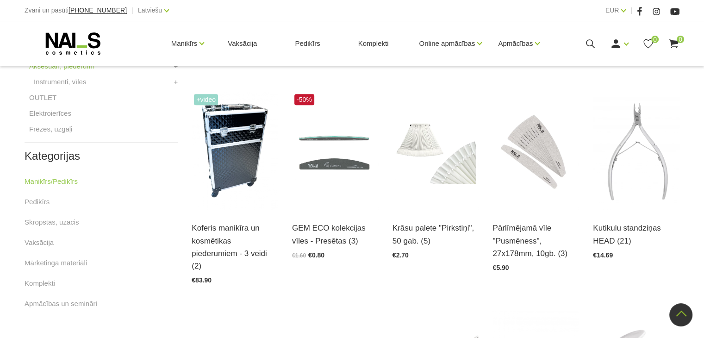
scroll to position [414, 0]
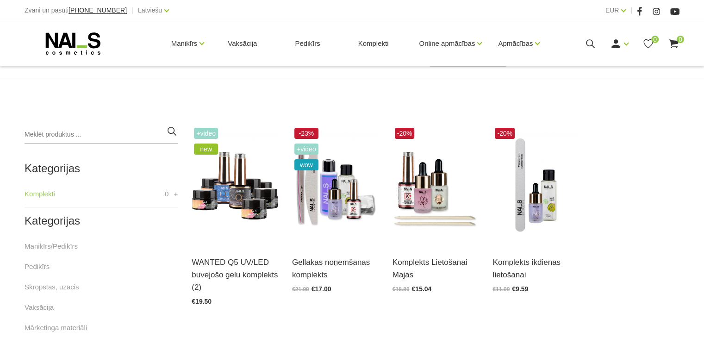
scroll to position [164, 0]
